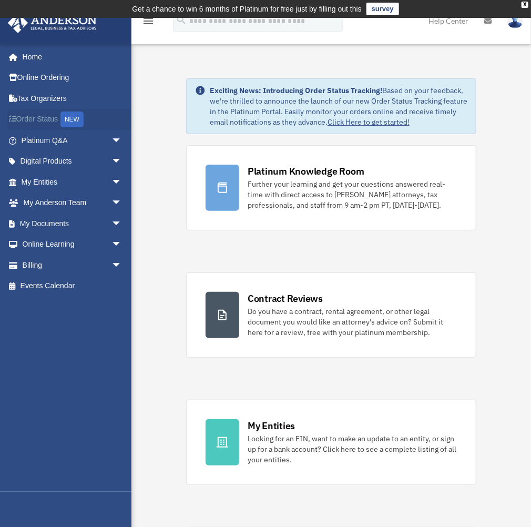
click at [37, 122] on link "Order Status NEW" at bounding box center [72, 120] width 130 height 22
click at [42, 198] on link "My [PERSON_NAME] Team arrow_drop_down" at bounding box center [72, 202] width 130 height 21
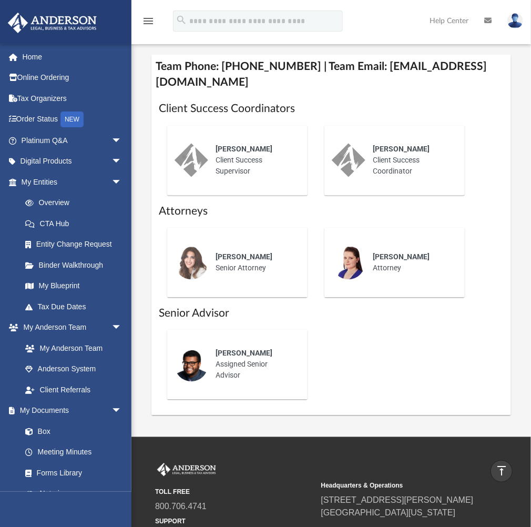
scroll to position [575, 0]
